Goal: Task Accomplishment & Management: Use online tool/utility

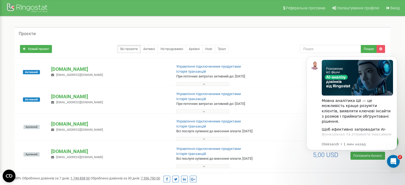
click at [199, 85] on button at bounding box center [202, 84] width 53 height 4
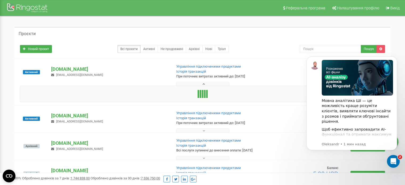
click at [196, 132] on button at bounding box center [202, 131] width 53 height 4
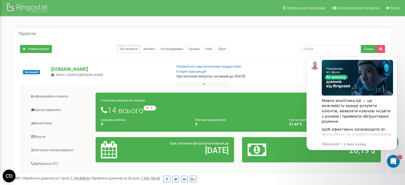
scroll to position [27, 0]
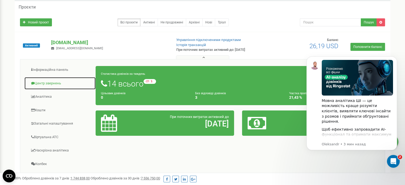
click at [52, 85] on link "Центр звернень" at bounding box center [60, 83] width 72 height 13
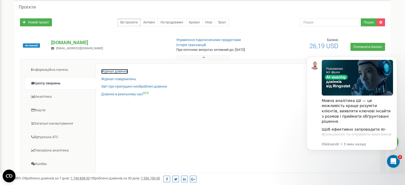
click at [102, 70] on link "Журнал дзвінків" at bounding box center [114, 71] width 27 height 5
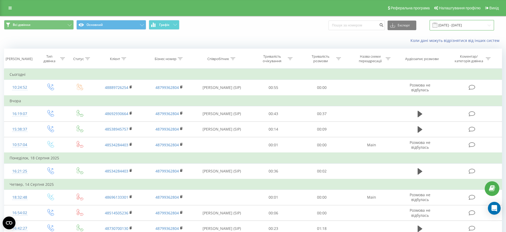
click at [461, 29] on input "[DATE] - [DATE]" at bounding box center [462, 25] width 64 height 10
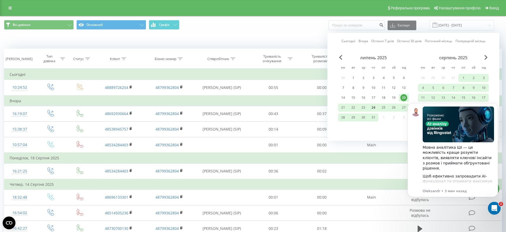
click at [370, 108] on div "24" at bounding box center [374, 107] width 10 height 8
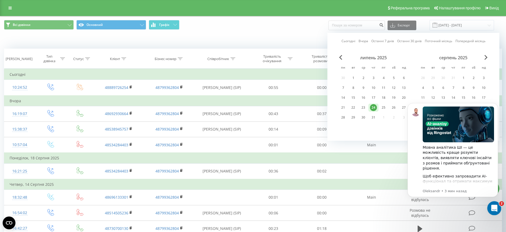
click at [498, 212] on div "Открыть службу сообщений Intercom" at bounding box center [494, 207] width 18 height 18
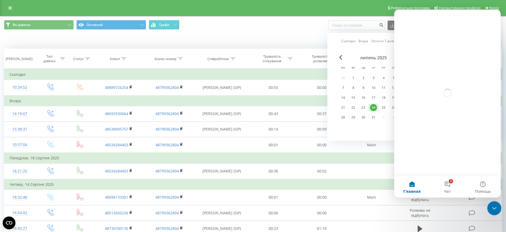
click at [496, 206] on icon "Закрыть службу сообщений Intercom" at bounding box center [494, 207] width 6 height 6
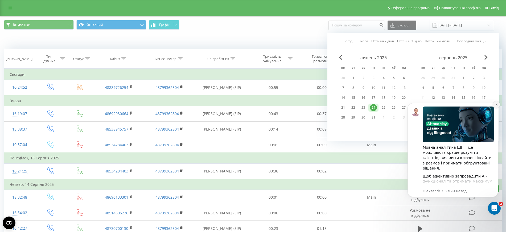
click at [496, 105] on icon "Dismiss notification" at bounding box center [497, 104] width 3 height 3
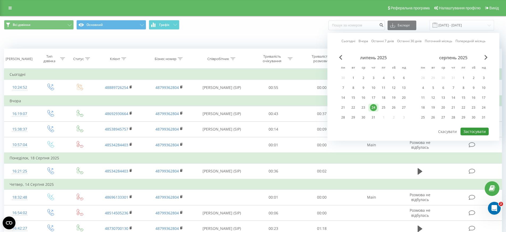
click at [484, 130] on button "Застосувати" at bounding box center [475, 131] width 28 height 8
type input "[DATE] - [DATE]"
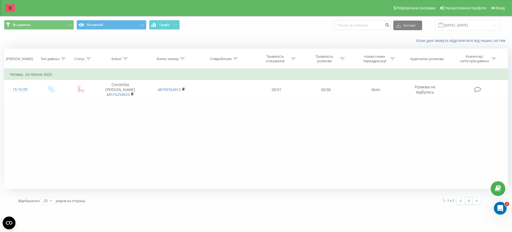
click at [11, 7] on icon at bounding box center [10, 8] width 3 height 4
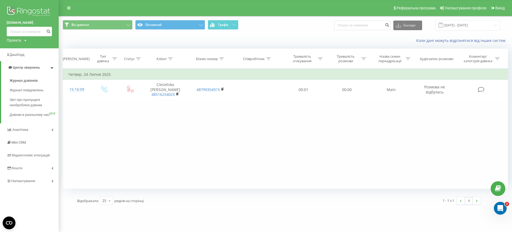
click at [19, 40] on div "Проекти" at bounding box center [14, 40] width 14 height 5
click at [22, 68] on link "[DOMAIN_NAME]" at bounding box center [24, 68] width 26 height 4
click at [16, 40] on div "Проекти" at bounding box center [14, 40] width 14 height 5
click at [22, 69] on link "[DOMAIN_NAME]" at bounding box center [24, 68] width 26 height 4
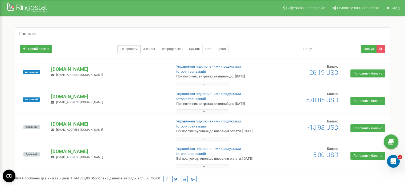
click at [206, 110] on button at bounding box center [202, 111] width 53 height 4
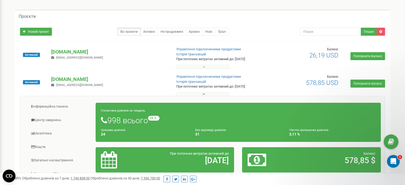
scroll to position [27, 0]
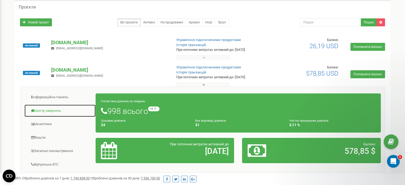
click at [57, 109] on link "Центр звернень" at bounding box center [60, 110] width 72 height 13
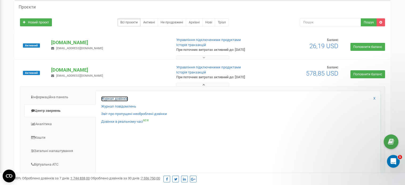
click at [111, 99] on link "Журнал дзвінків" at bounding box center [114, 98] width 27 height 5
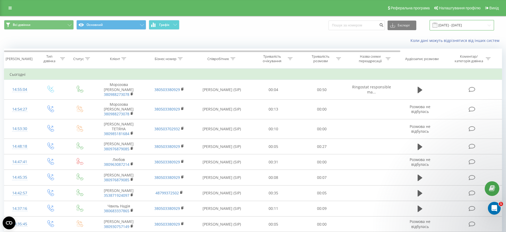
click at [409, 25] on input "[DATE] - [DATE]" at bounding box center [462, 25] width 64 height 10
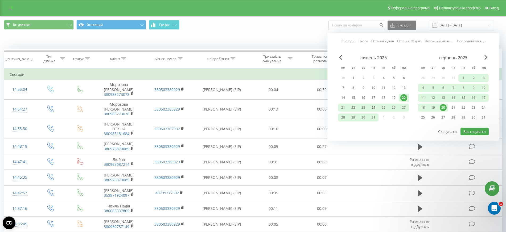
click at [375, 108] on div "24" at bounding box center [373, 107] width 7 height 7
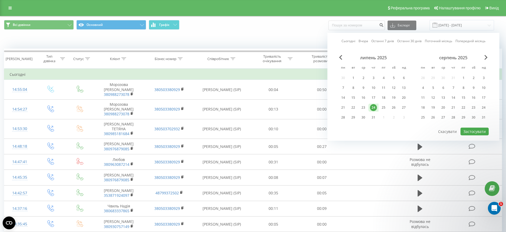
click at [375, 108] on div "24" at bounding box center [373, 107] width 7 height 7
click at [409, 131] on button "Застосувати" at bounding box center [475, 131] width 28 height 8
type input "[DATE] - [DATE]"
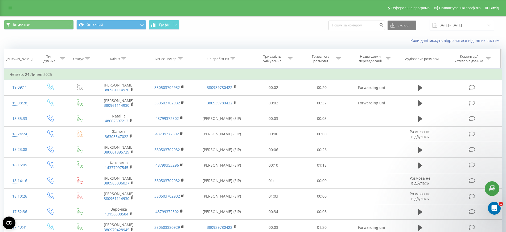
click at [236, 58] on div "Співробітник" at bounding box center [222, 58] width 55 height 5
click at [231, 94] on input "text" at bounding box center [222, 96] width 47 height 9
type input "ban"
click at [232, 108] on span "OK" at bounding box center [233, 107] width 15 height 8
